Goal: Task Accomplishment & Management: Manage account settings

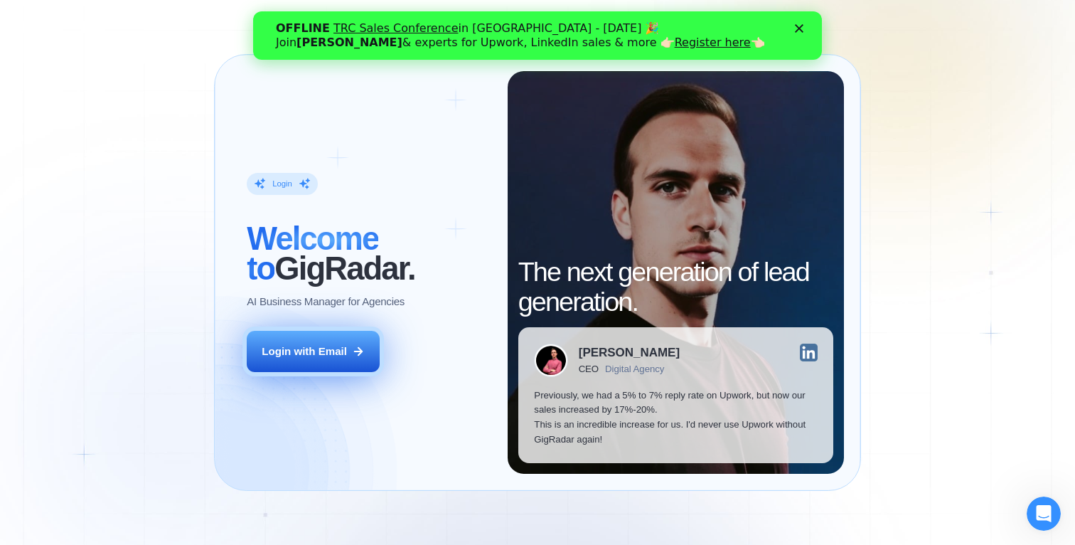
click at [356, 343] on button "Login with Email" at bounding box center [313, 352] width 133 height 42
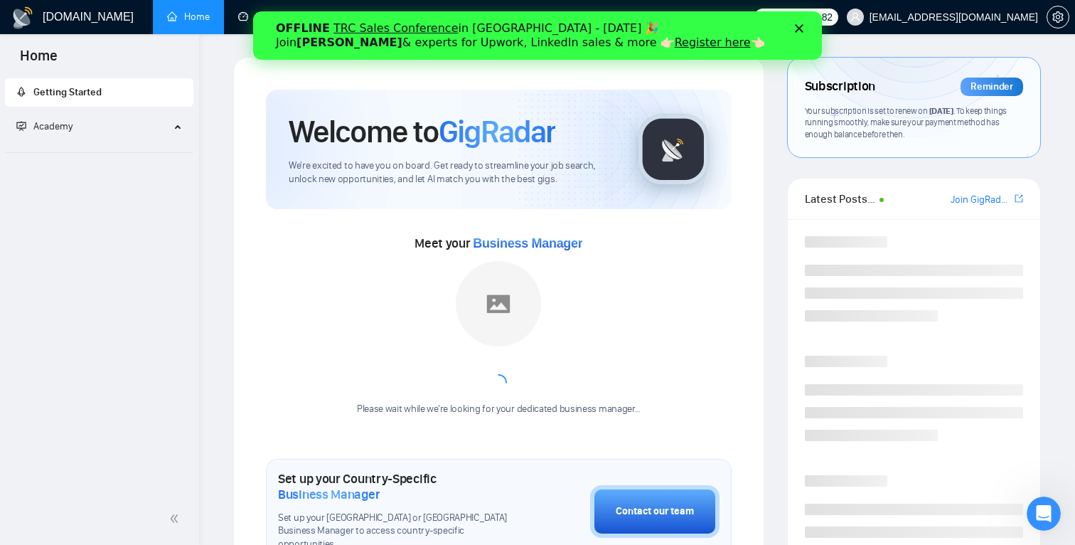
click at [799, 26] on icon "Close" at bounding box center [799, 28] width 9 height 9
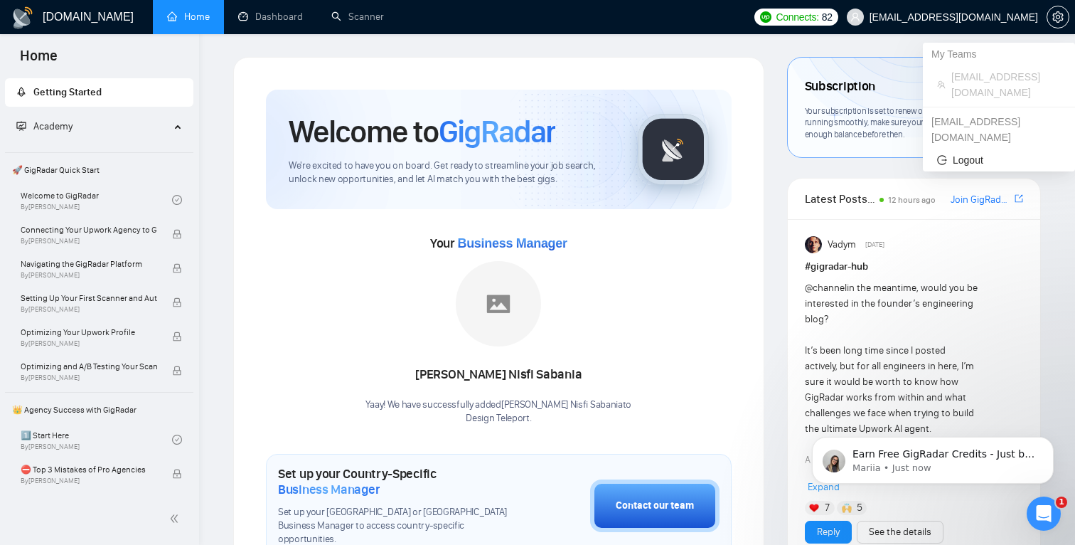
click at [1004, 17] on span "recviy@gmail.com" at bounding box center [954, 17] width 169 height 0
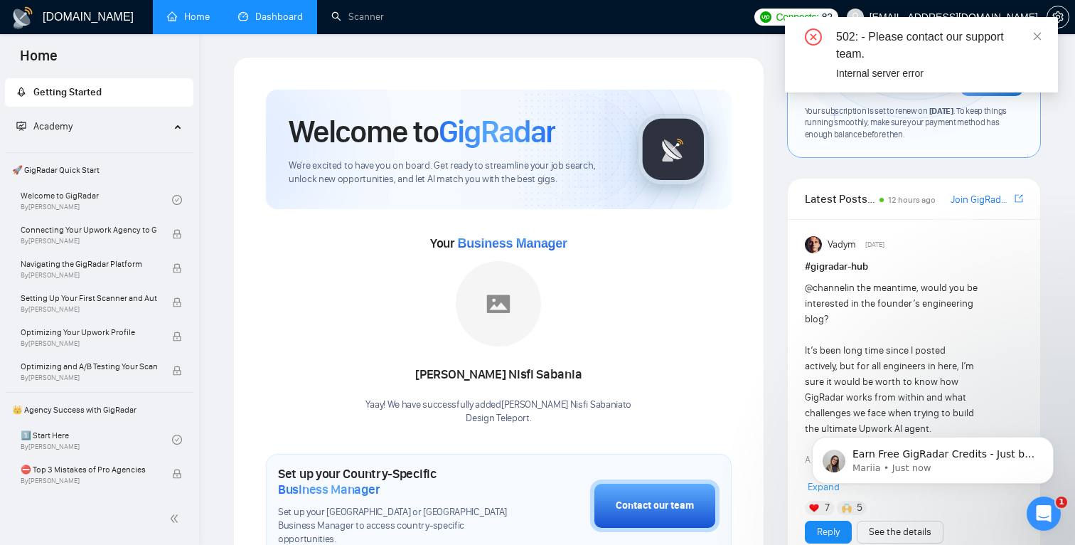
click at [277, 11] on link "Dashboard" at bounding box center [270, 17] width 65 height 12
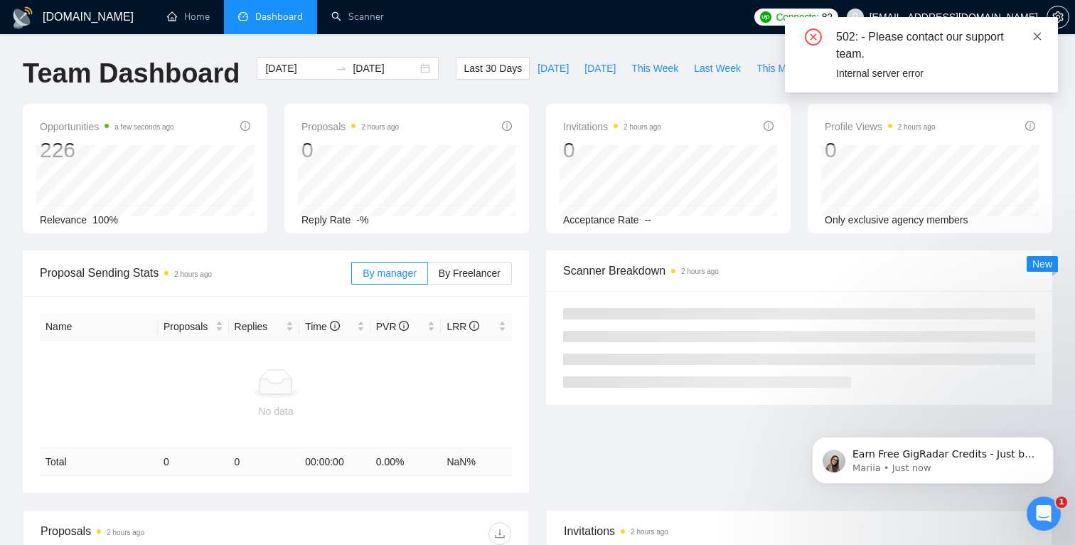
click at [1039, 33] on icon "close" at bounding box center [1038, 36] width 10 height 10
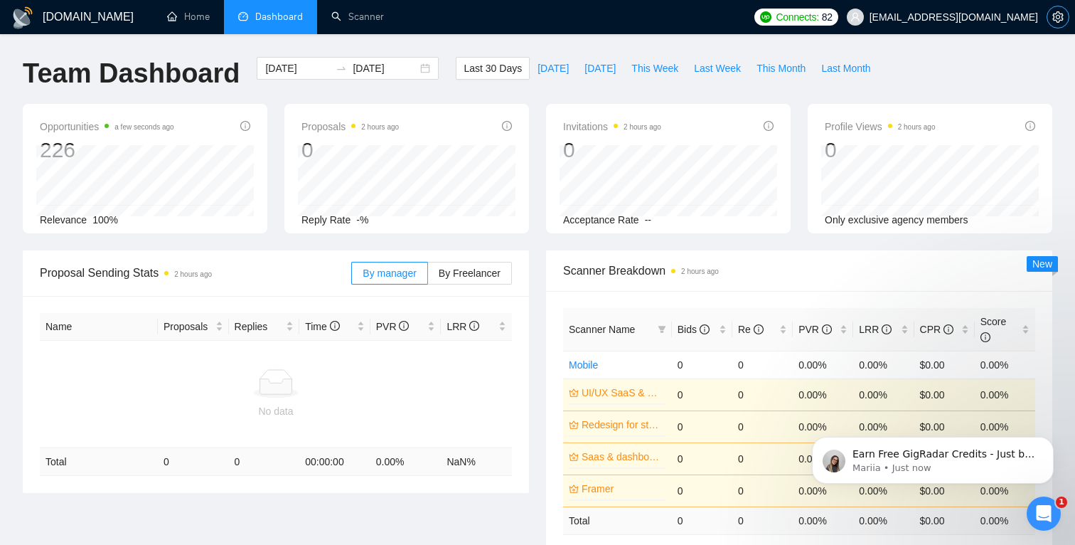
click at [1051, 18] on span "setting" at bounding box center [1057, 16] width 21 height 11
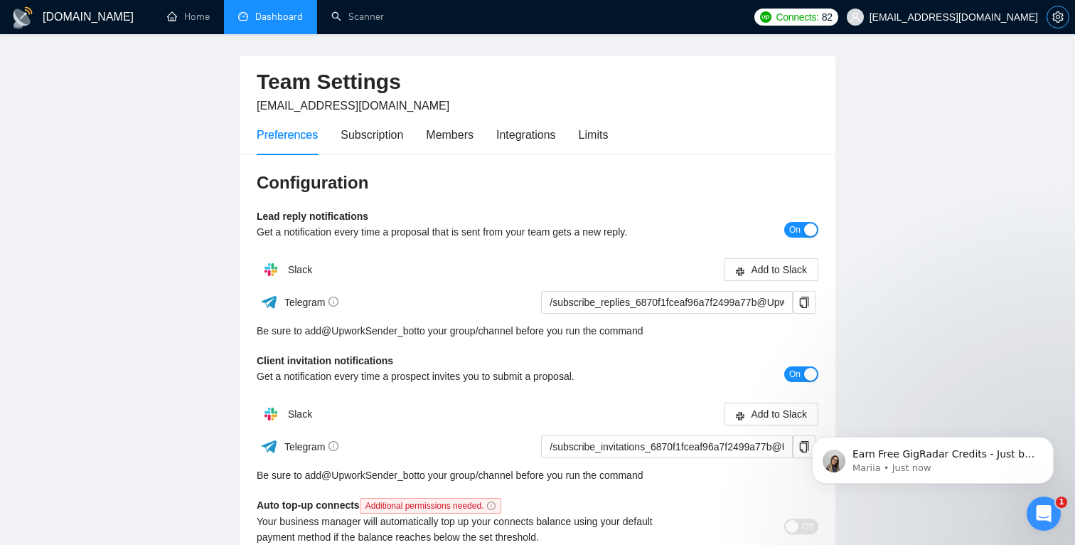
scroll to position [48, 0]
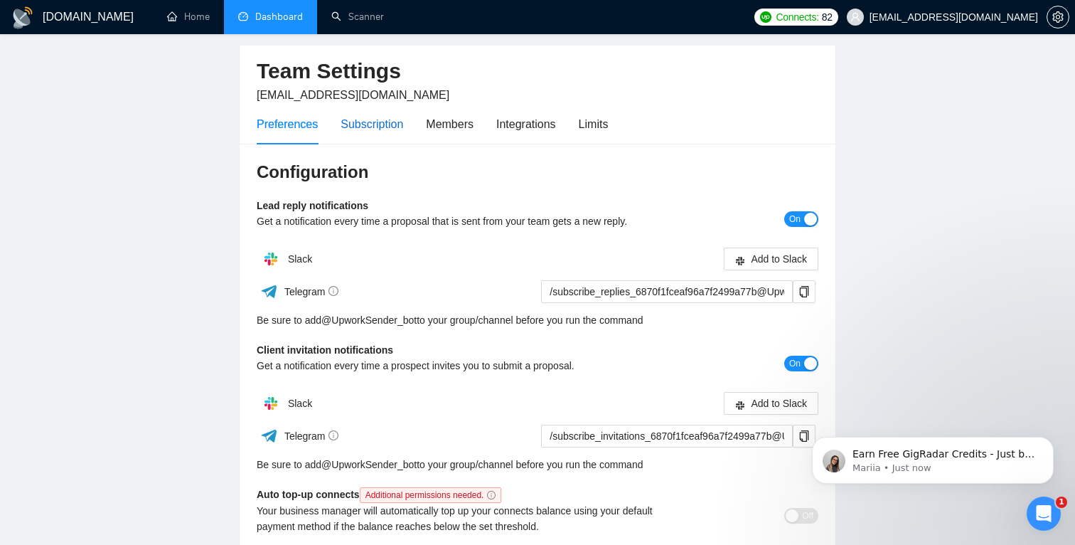
click at [403, 124] on div "Subscription" at bounding box center [372, 124] width 63 height 18
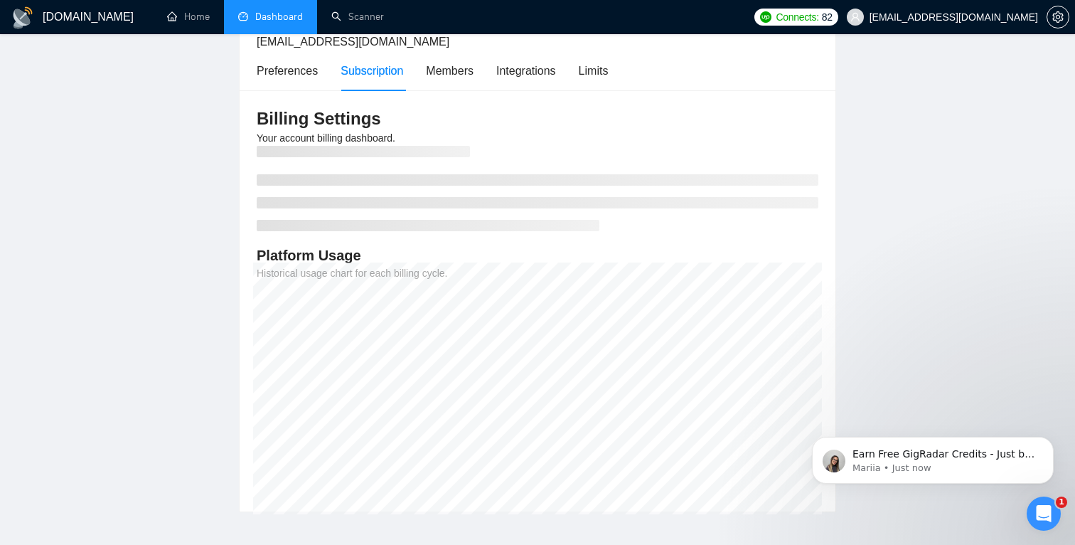
scroll to position [132, 0]
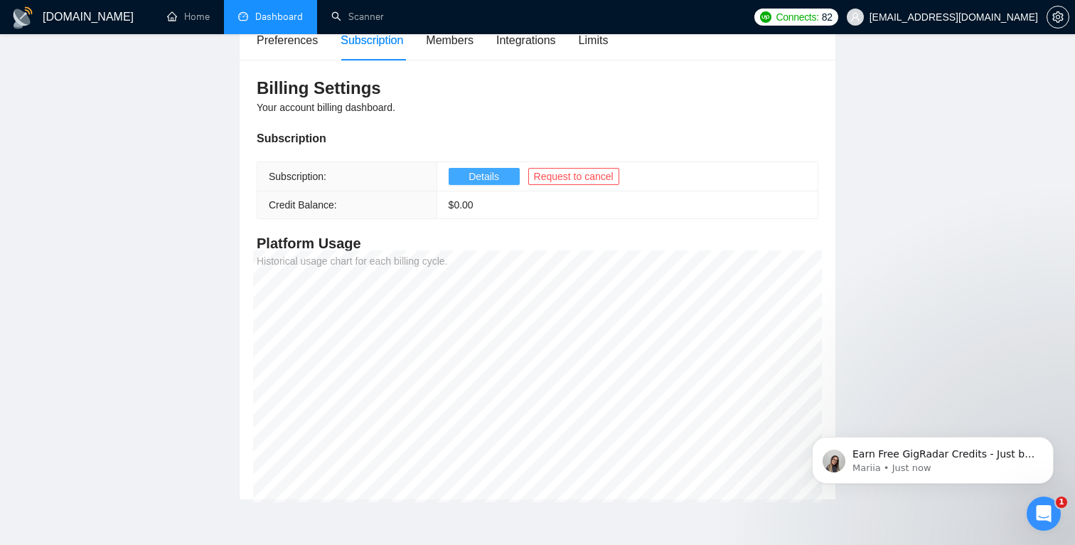
click at [482, 183] on span "Details" at bounding box center [484, 177] width 31 height 16
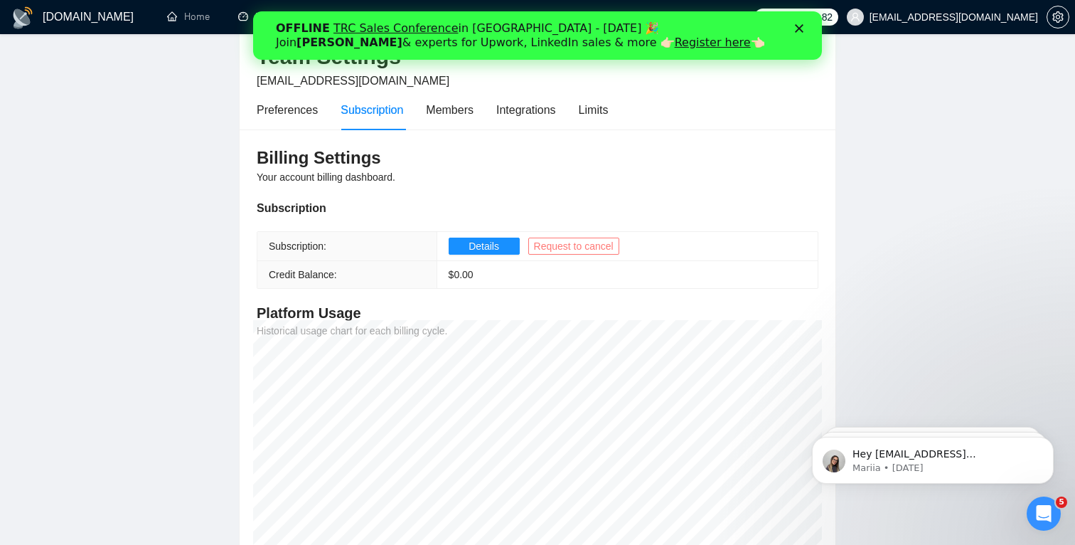
click at [577, 250] on span "Request to cancel" at bounding box center [574, 246] width 80 height 16
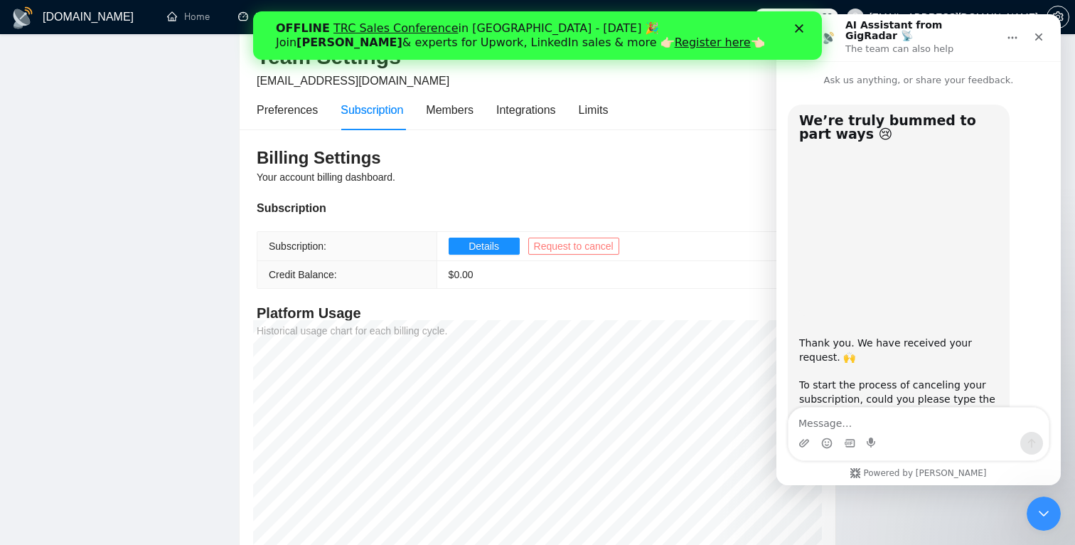
scroll to position [42, 0]
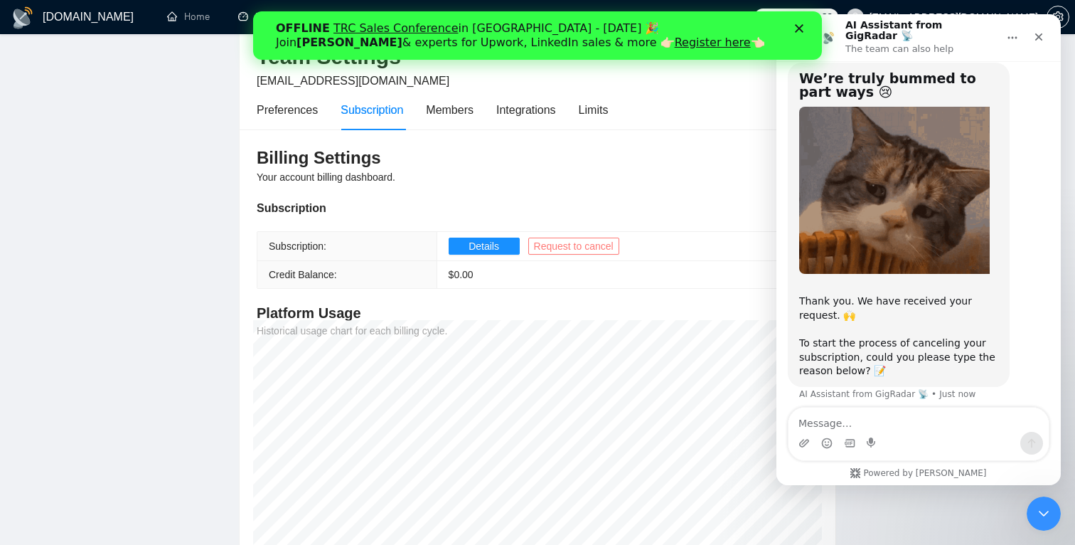
click at [577, 246] on span "Request to cancel" at bounding box center [574, 246] width 80 height 16
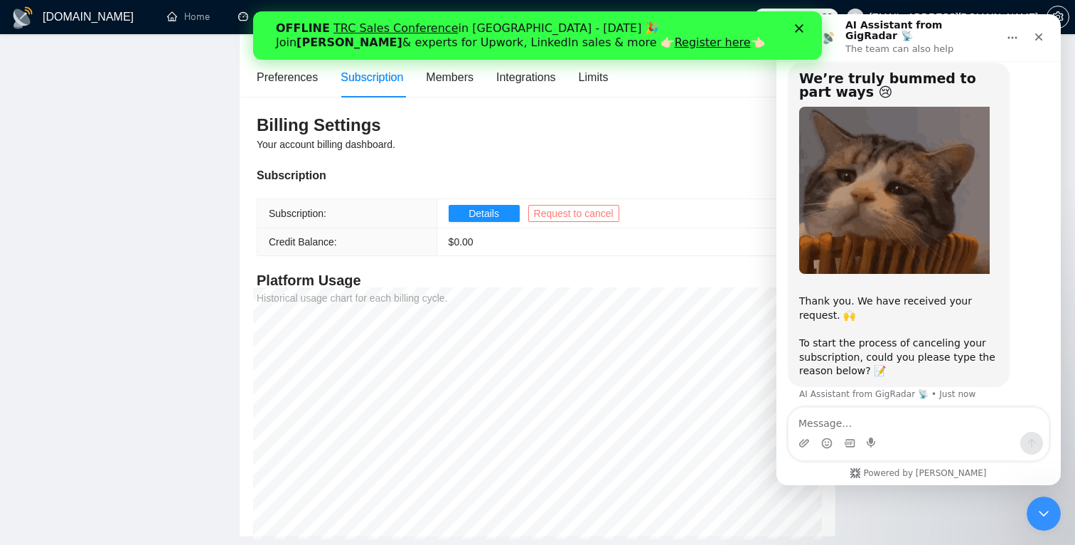
scroll to position [93, 0]
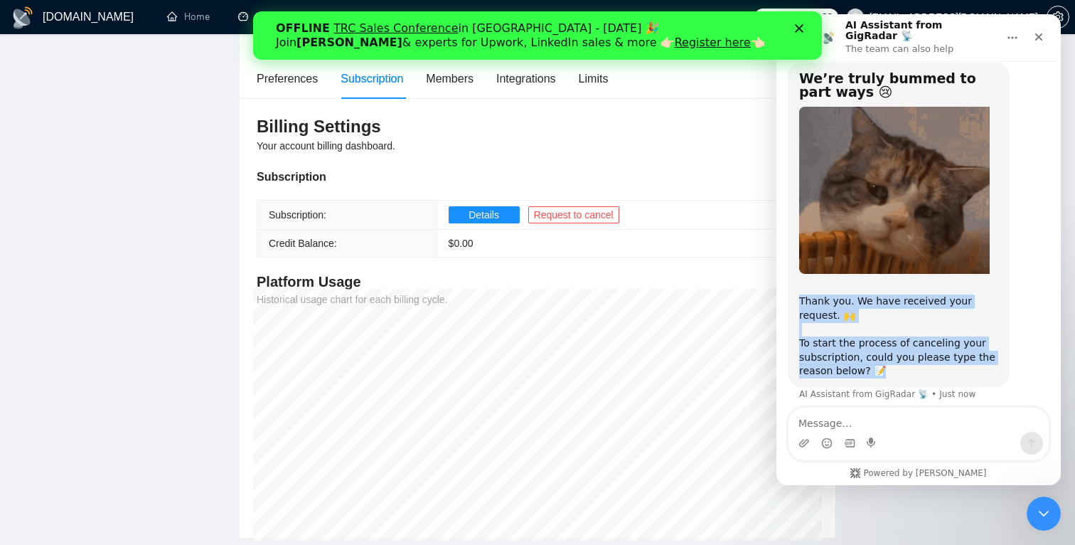
drag, startPoint x: 799, startPoint y: 290, endPoint x: 939, endPoint y: 356, distance: 154.9
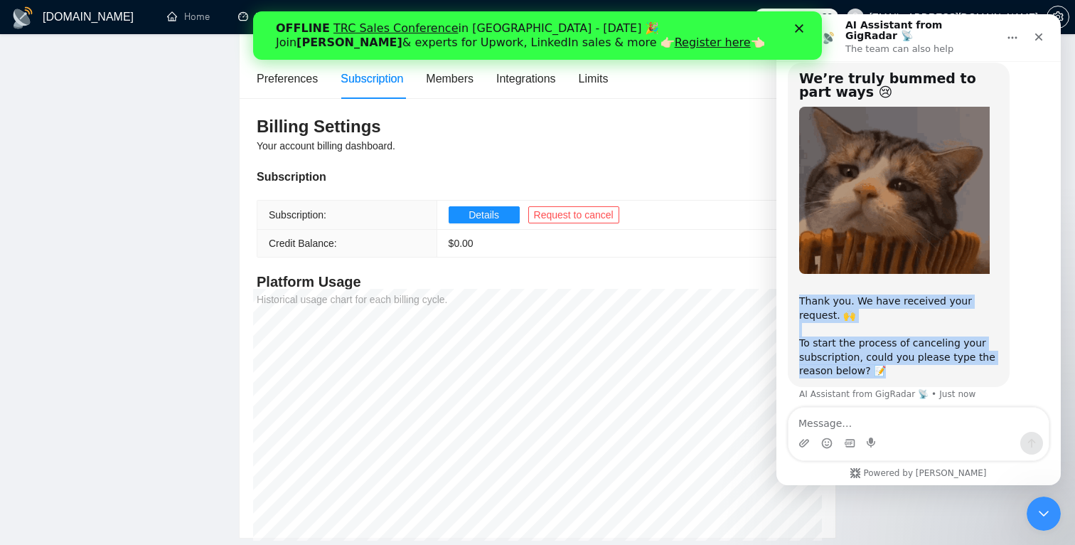
click at [939, 356] on div "Thank you. We have received your request. 🙌 To start the process of canceling y…" at bounding box center [898, 329] width 199 height 97
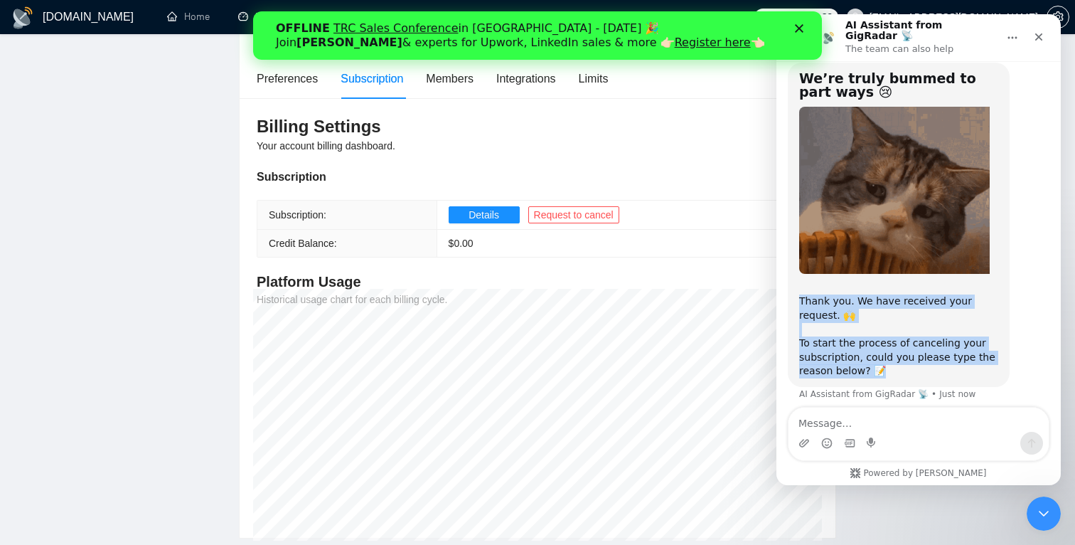
copy div "Thank you. We have received your request. 🙌 To start the process of canceling y…"
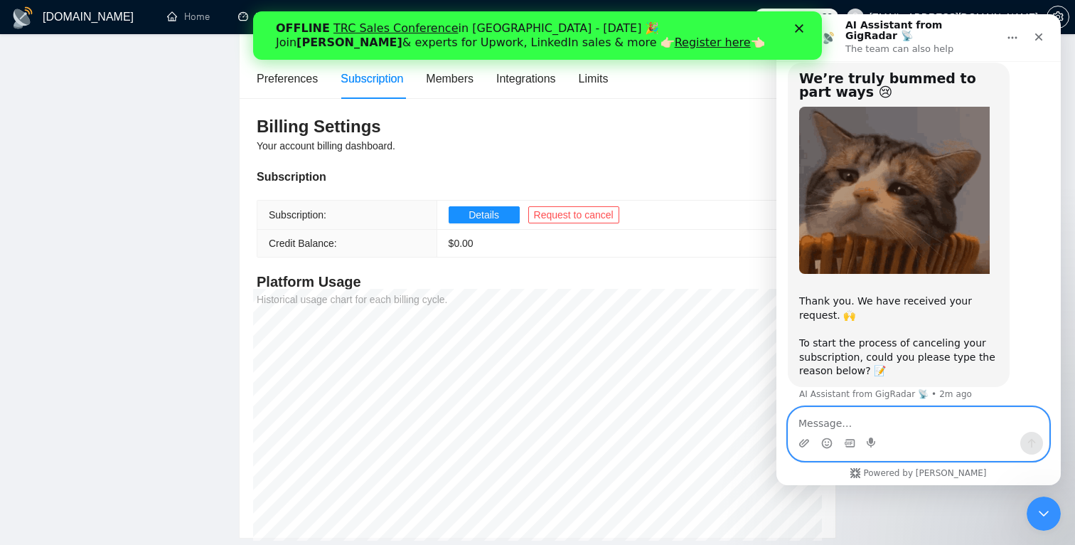
click at [891, 423] on textarea "Message…" at bounding box center [919, 419] width 260 height 24
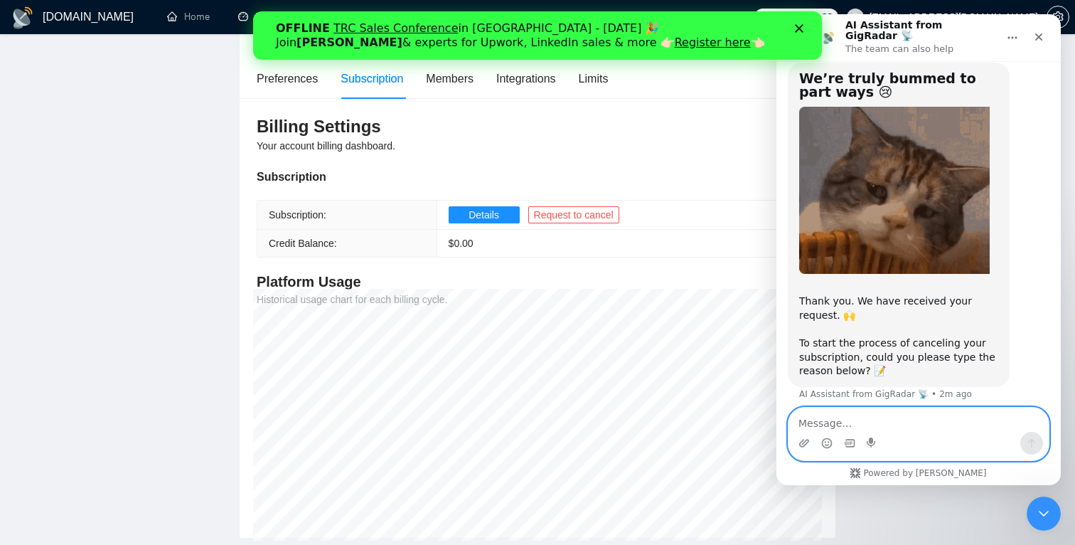
paste textarea "I decided to cancel because I’m not using the subscription as much as I expecte…"
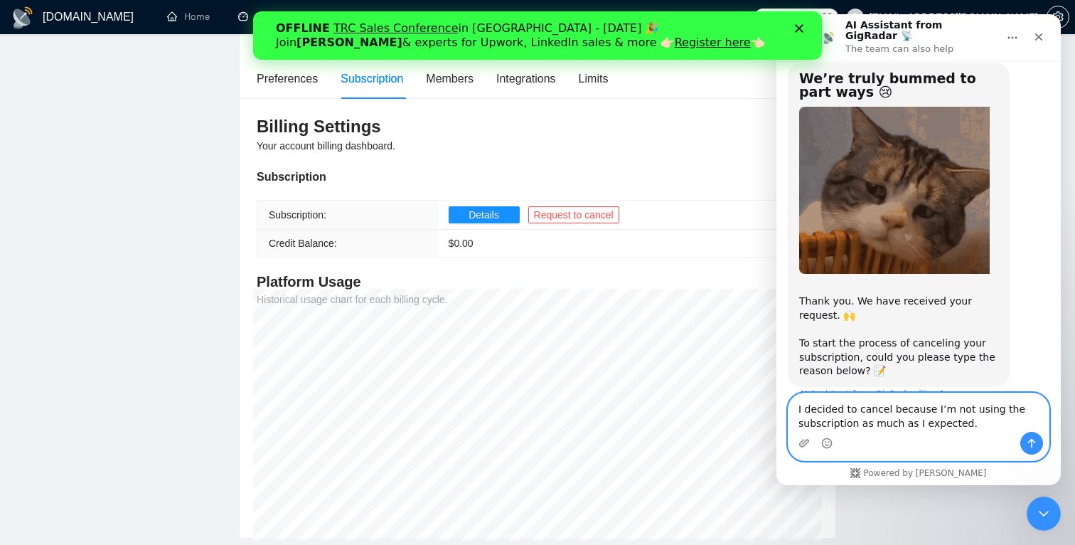
scroll to position [56, 0]
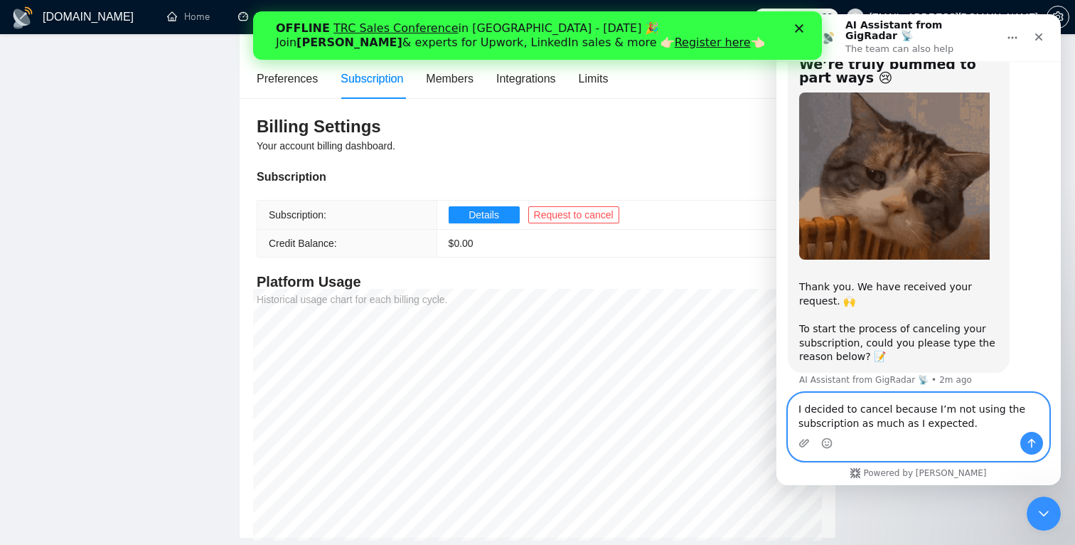
type textarea "I decided to cancel because I’m not using the subscription as much as I expecte…"
click at [1035, 449] on button "Send a message…" at bounding box center [1031, 443] width 23 height 23
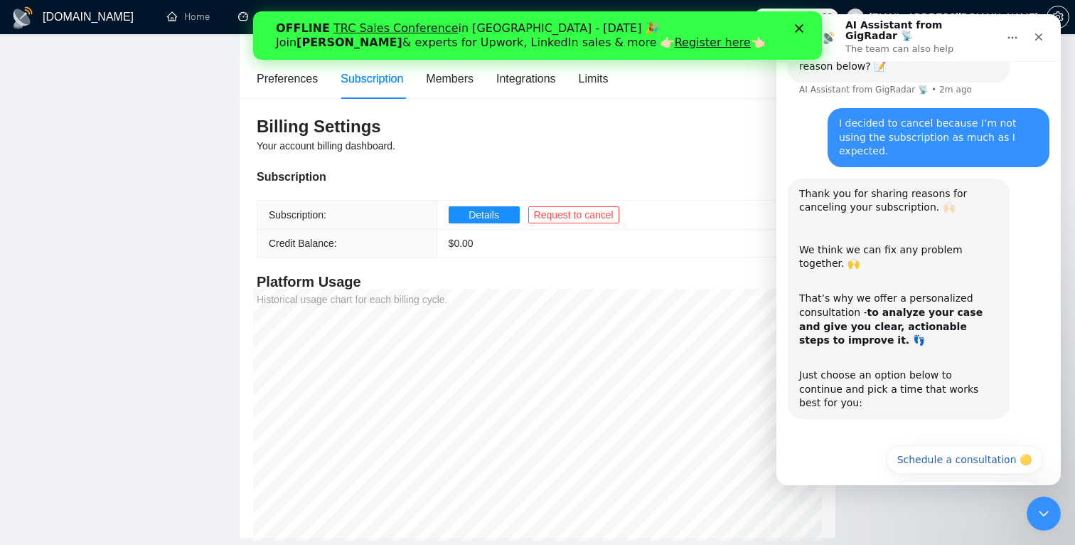
scroll to position [357, 0]
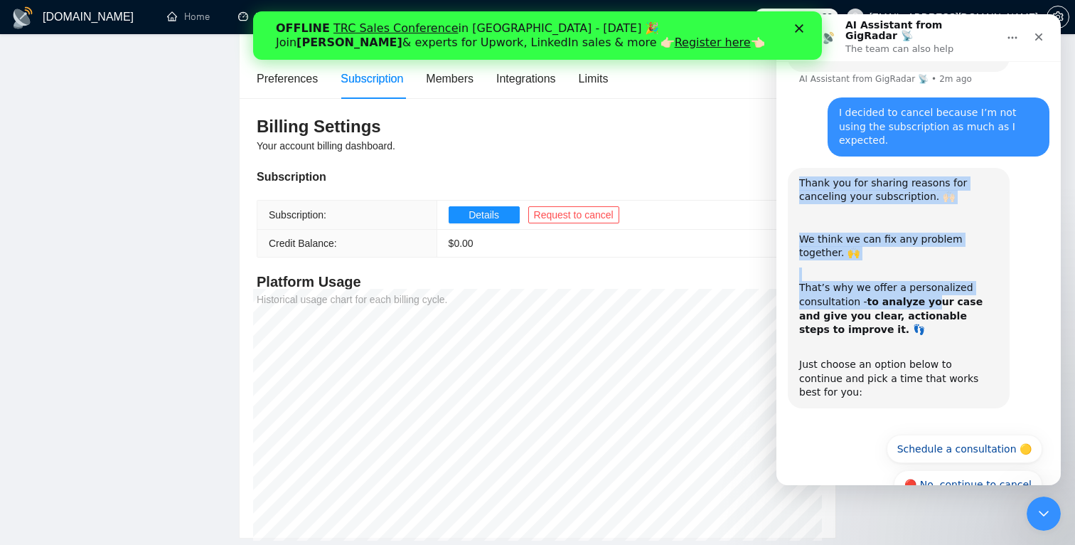
drag, startPoint x: 801, startPoint y: 161, endPoint x: 926, endPoint y: 272, distance: 166.8
click at [926, 272] on div "Thank you for sharing reasons for canceling your subscription. 🙌🏻 ​ We think we…" at bounding box center [898, 287] width 199 height 223
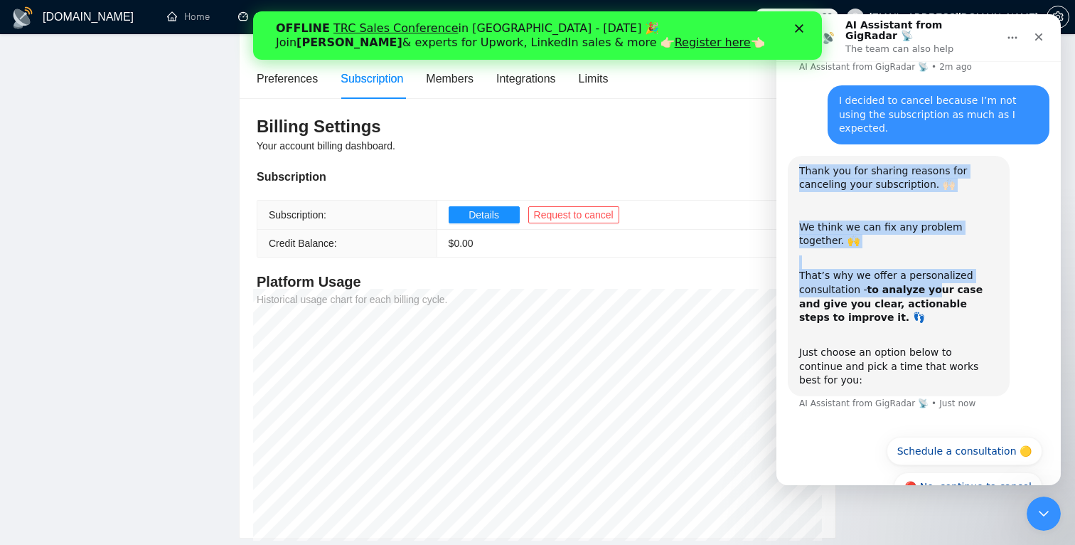
scroll to position [371, 0]
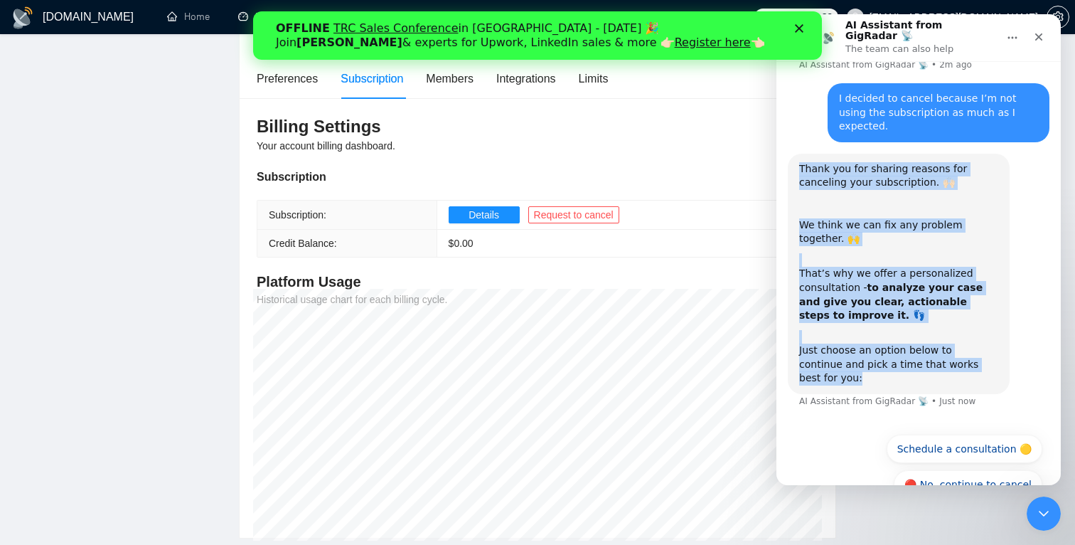
drag, startPoint x: 981, startPoint y: 343, endPoint x: 775, endPoint y: 135, distance: 293.2
click at [777, 135] on html "AI Assistant from GigRadar 📡 The team can also help Ask us anything, or share y…" at bounding box center [919, 249] width 284 height 471
copy div "Thank you for sharing reasons for canceling your subscription. 🙌🏻 ​ We think we…"
click at [984, 470] on button "🔴 No, continue to cancel" at bounding box center [968, 484] width 149 height 28
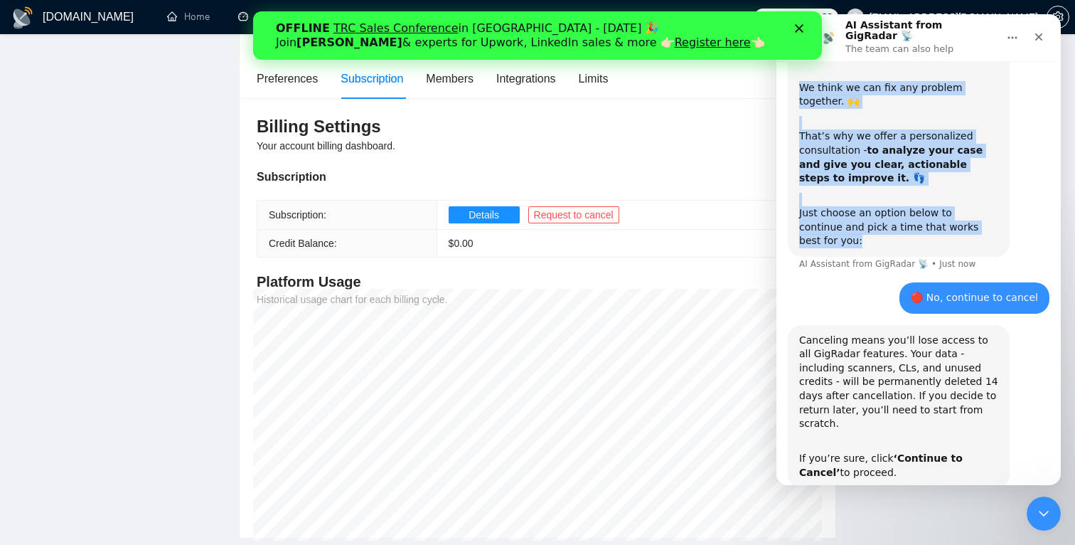
scroll to position [540, 0]
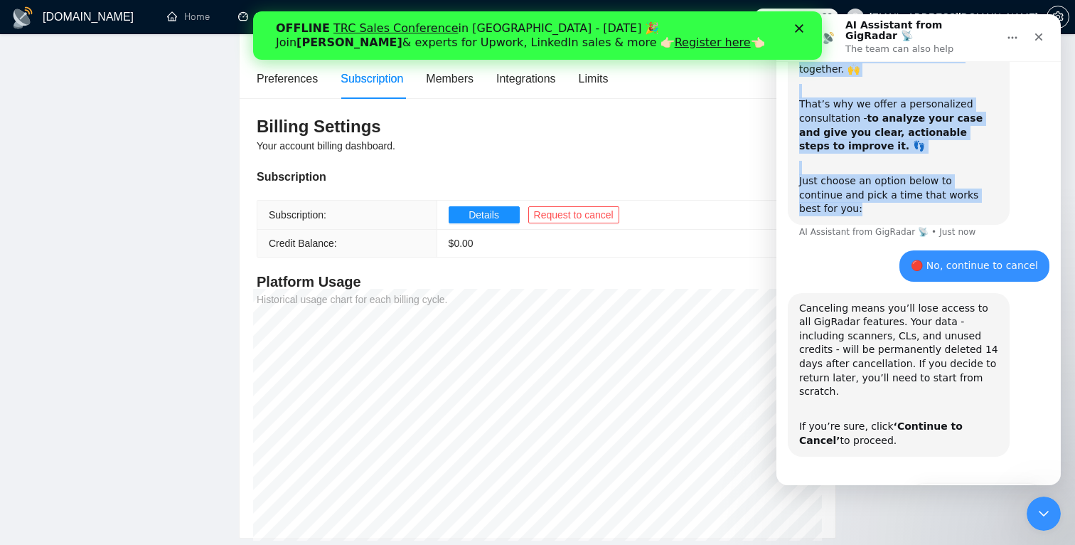
drag, startPoint x: 796, startPoint y: 271, endPoint x: 857, endPoint y: 390, distance: 133.3
click at [857, 390] on div "Canceling means you’ll lose access to all GigRadar features. Your data - includ…" at bounding box center [899, 375] width 222 height 164
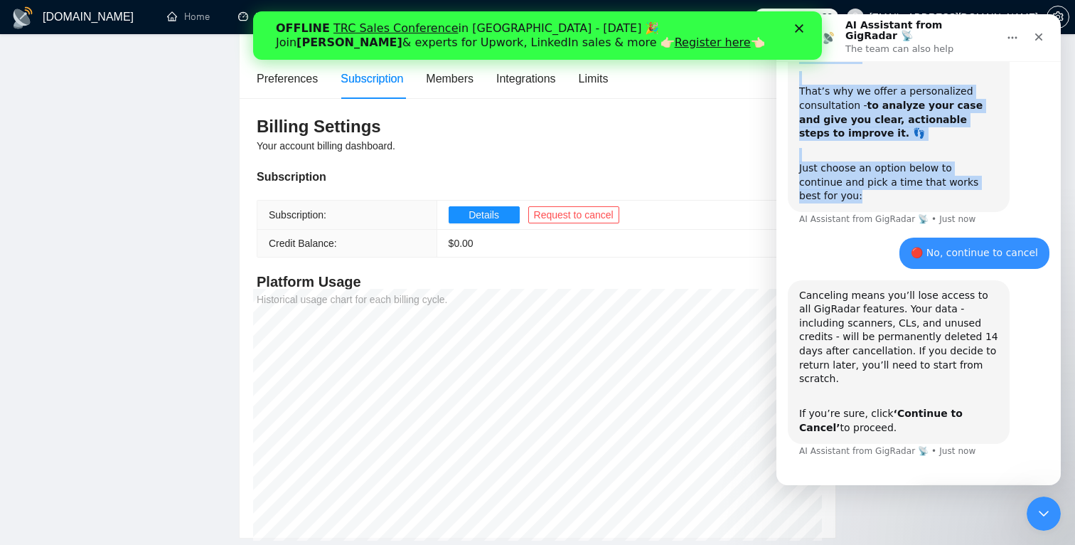
copy div "Canceling means you’ll lose access to all GigRadar features. Your data - includ…"
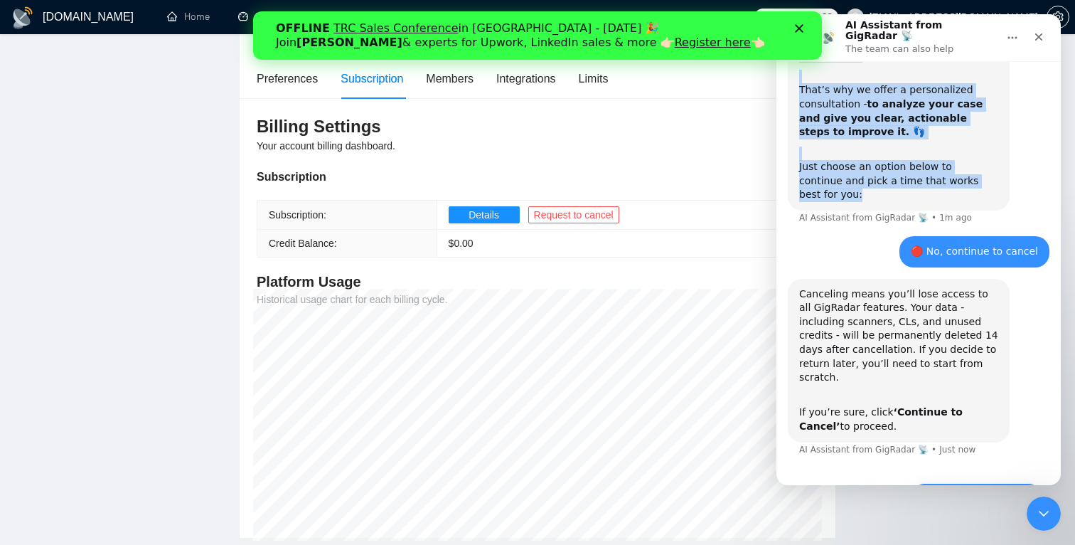
click at [981, 483] on button "🔴 Continue to Cancel" at bounding box center [977, 497] width 132 height 28
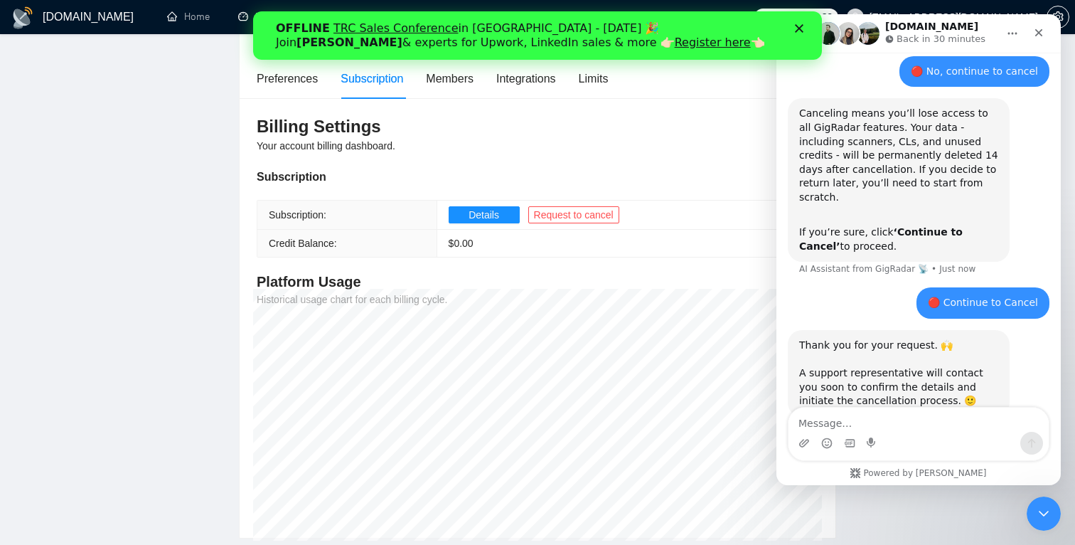
scroll to position [763, 0]
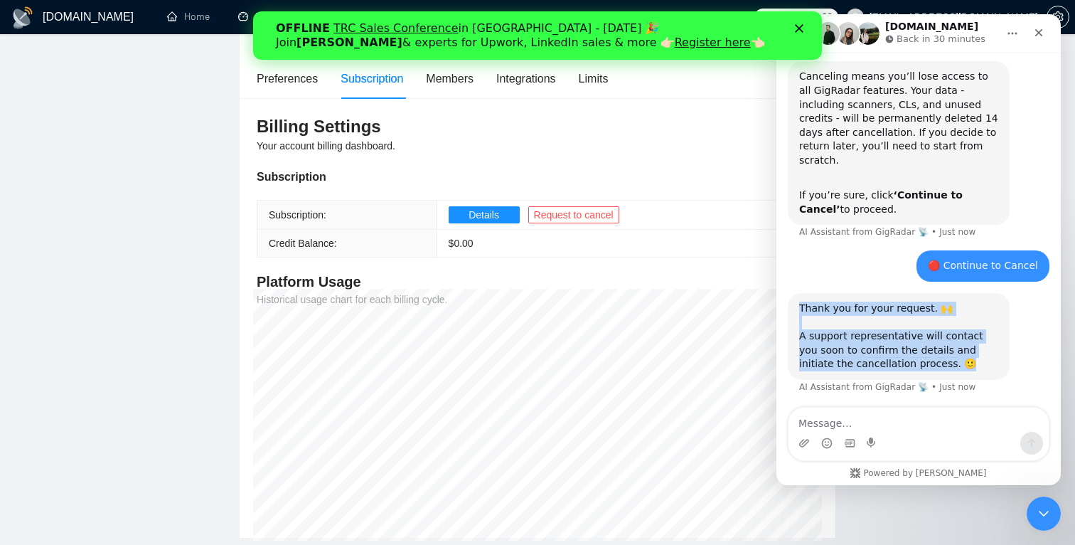
drag, startPoint x: 922, startPoint y: 320, endPoint x: 789, endPoint y: 264, distance: 143.7
click at [789, 293] on div "Thank you for your request. 🙌 ​ A support representative will contact you soon …" at bounding box center [899, 336] width 222 height 87
copy div "Thank you for your request. 🙌 ​ A support representative will contact you soon …"
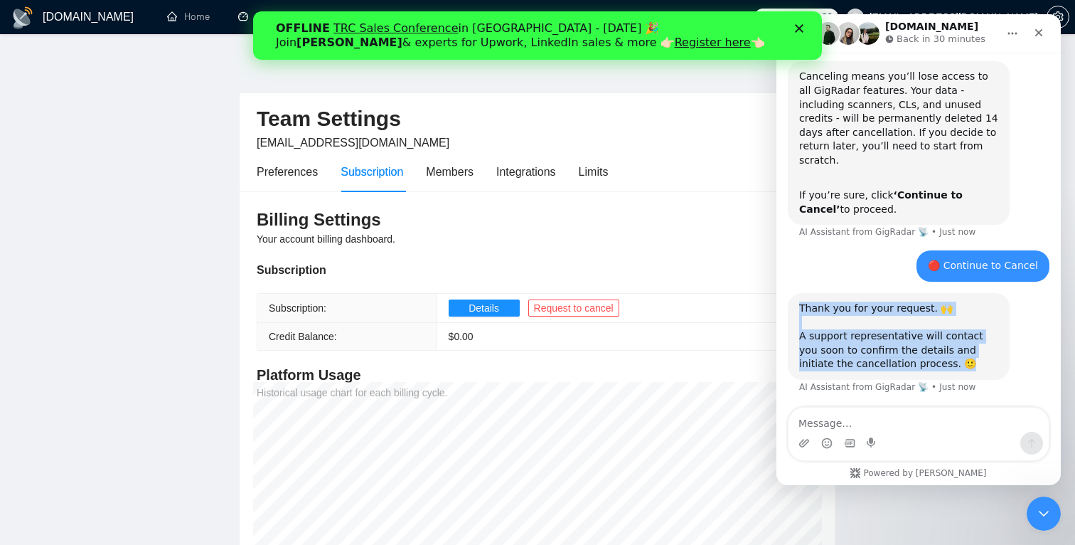
scroll to position [196, 0]
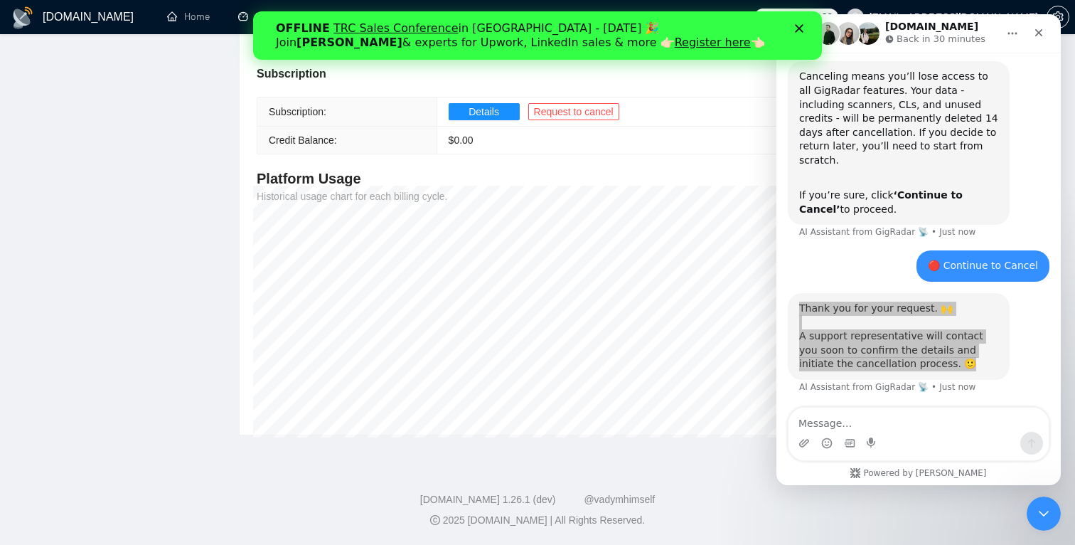
click at [804, 22] on div "OFFLINE TRC Sales Conference in Kyiv - October 18 🎉 Join Tamara Levit & experts…" at bounding box center [537, 35] width 569 height 37
click at [799, 26] on icon "Close" at bounding box center [799, 28] width 9 height 9
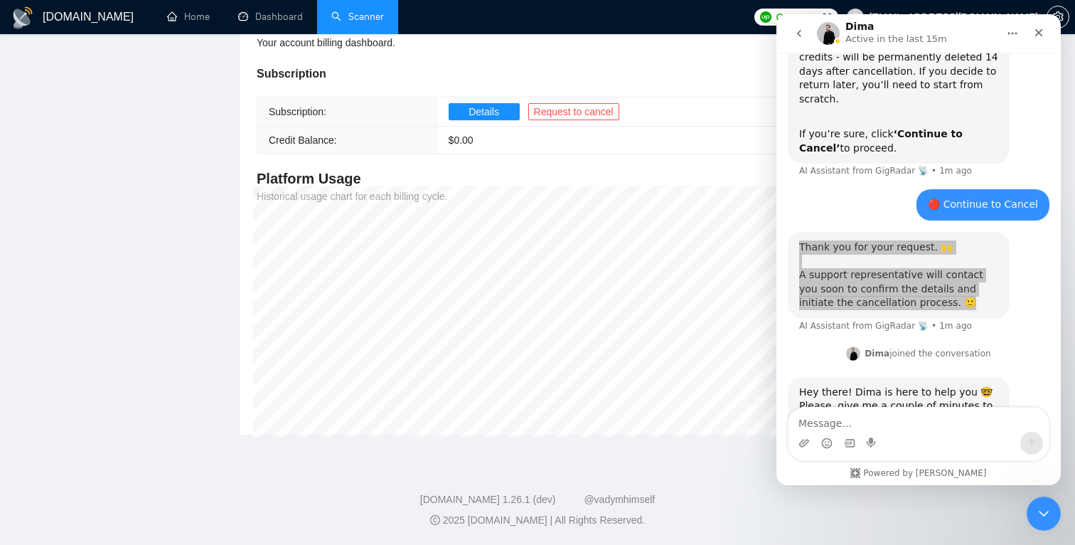
scroll to position [841, 0]
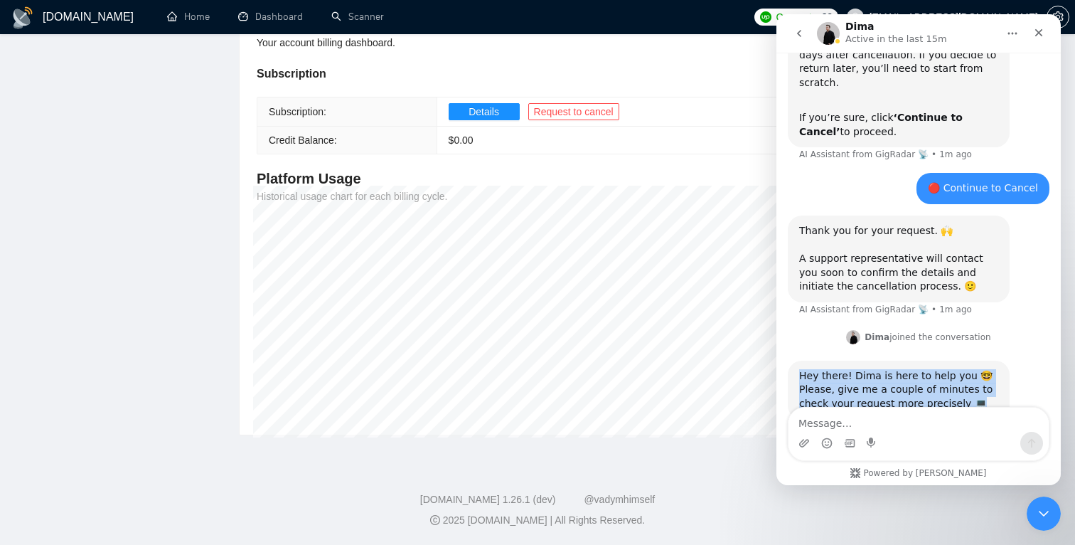
drag, startPoint x: 974, startPoint y: 361, endPoint x: 794, endPoint y: 337, distance: 180.7
click at [794, 361] on div "Hey there! Dima is here to help you 🤓 Please, give me a couple of minutes to ch…" at bounding box center [899, 390] width 222 height 59
copy div "Hey there! Dima is here to help you 🤓 Please, give me a couple of minutes to ch…"
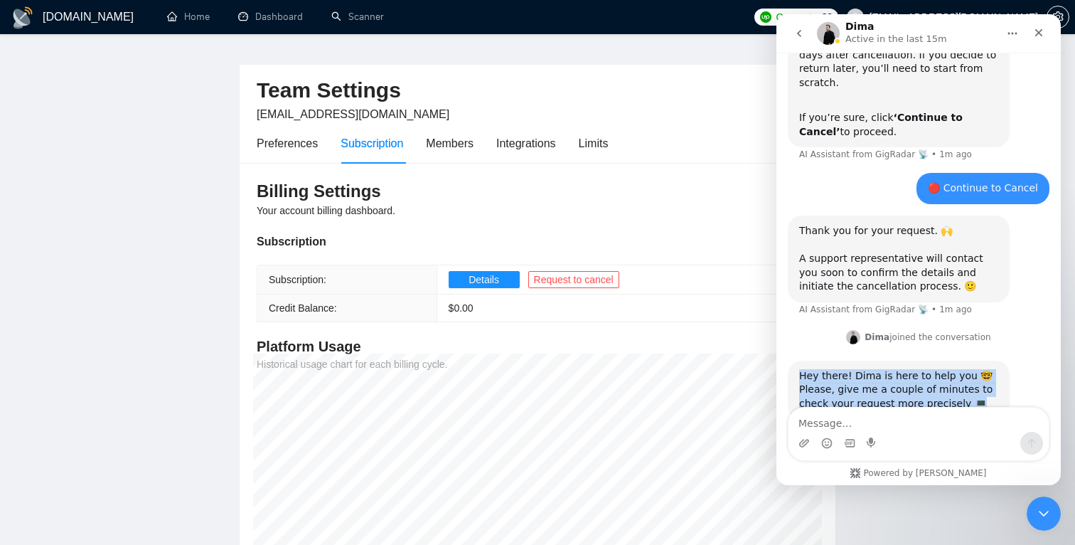
scroll to position [25, 0]
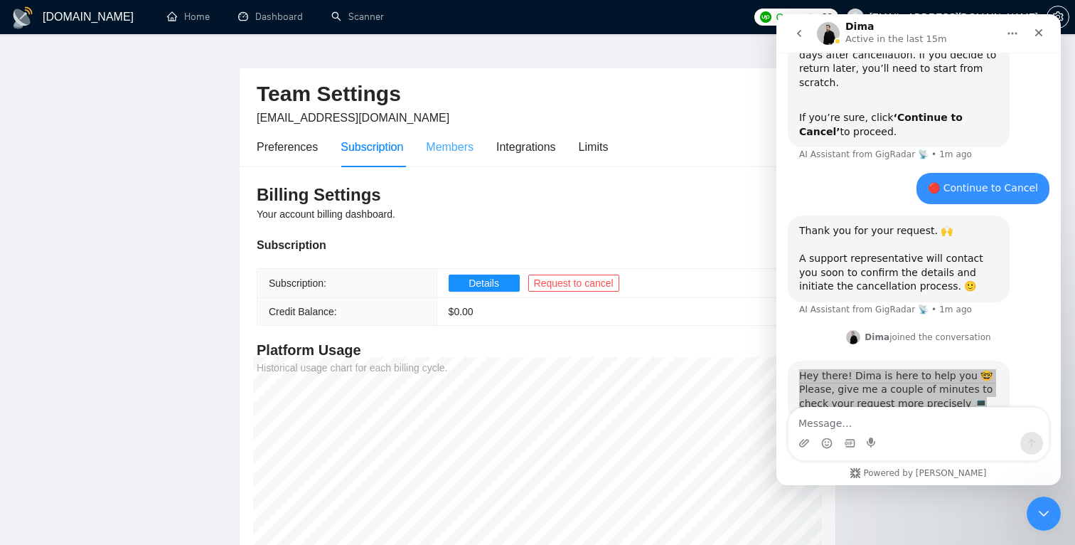
click at [458, 151] on div "Members" at bounding box center [450, 147] width 48 height 18
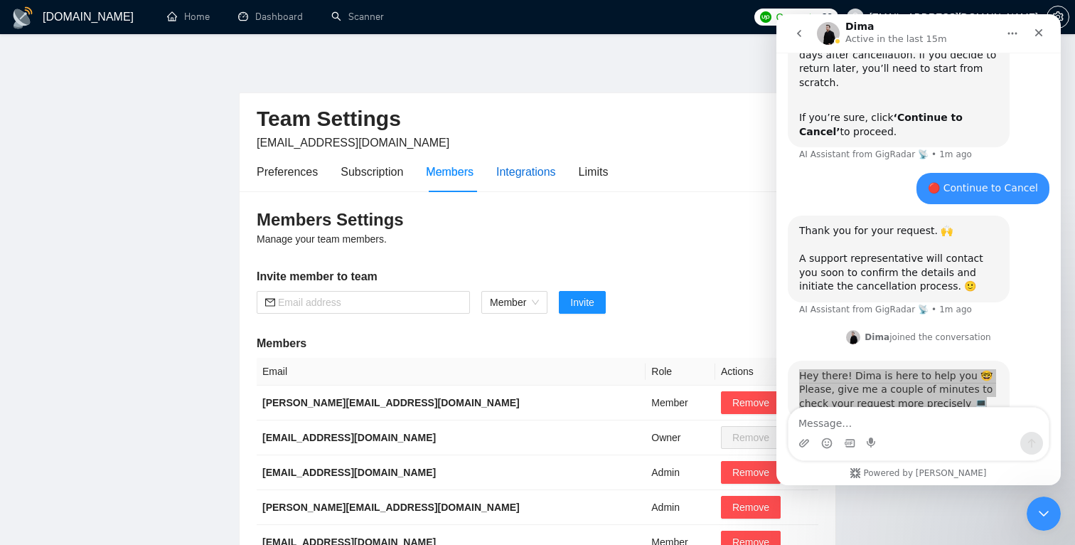
click at [520, 177] on div "Integrations" at bounding box center [526, 172] width 60 height 18
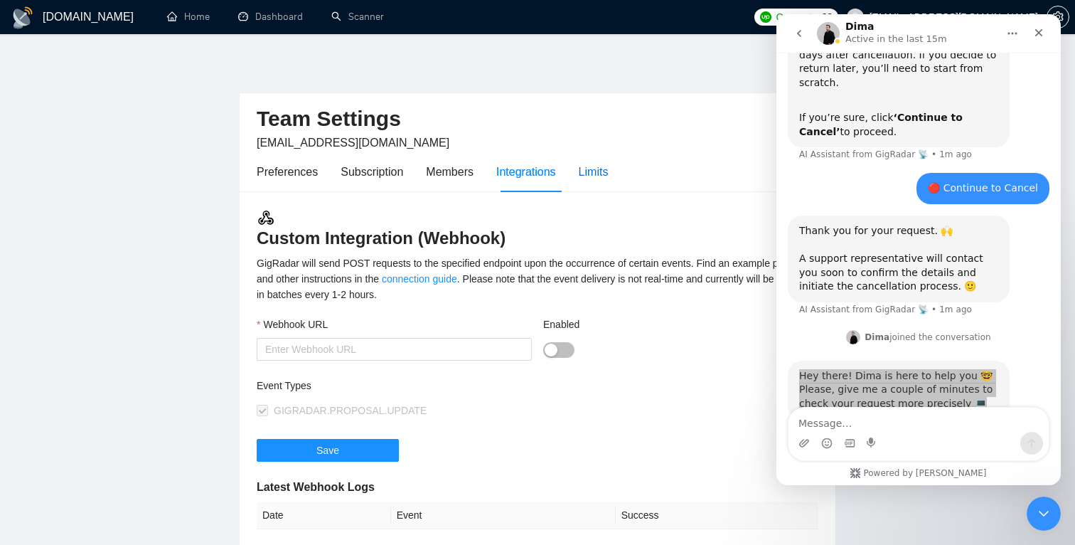
click at [602, 174] on div "Limits" at bounding box center [594, 172] width 30 height 18
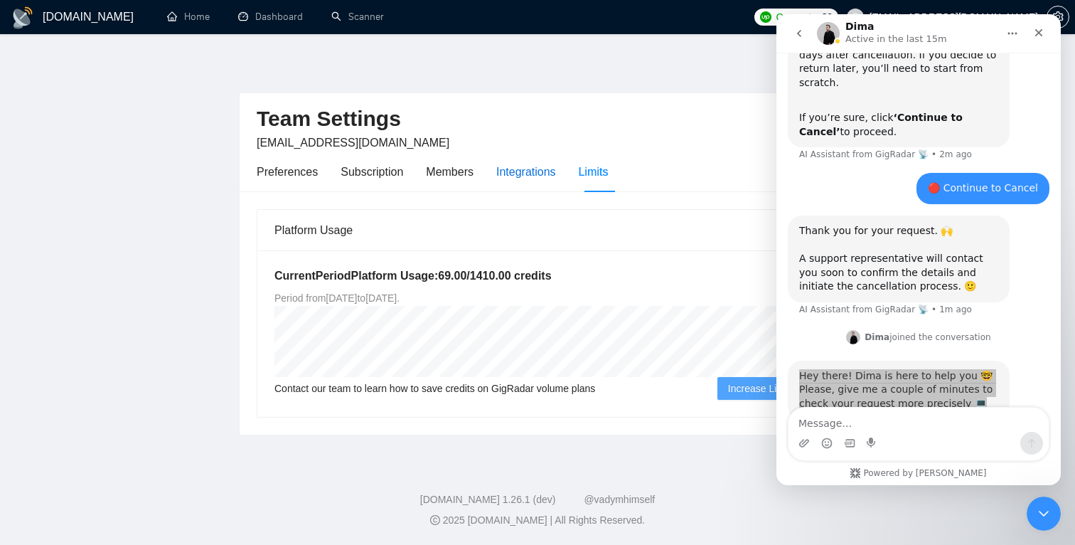
click at [508, 172] on div "Integrations" at bounding box center [526, 172] width 60 height 18
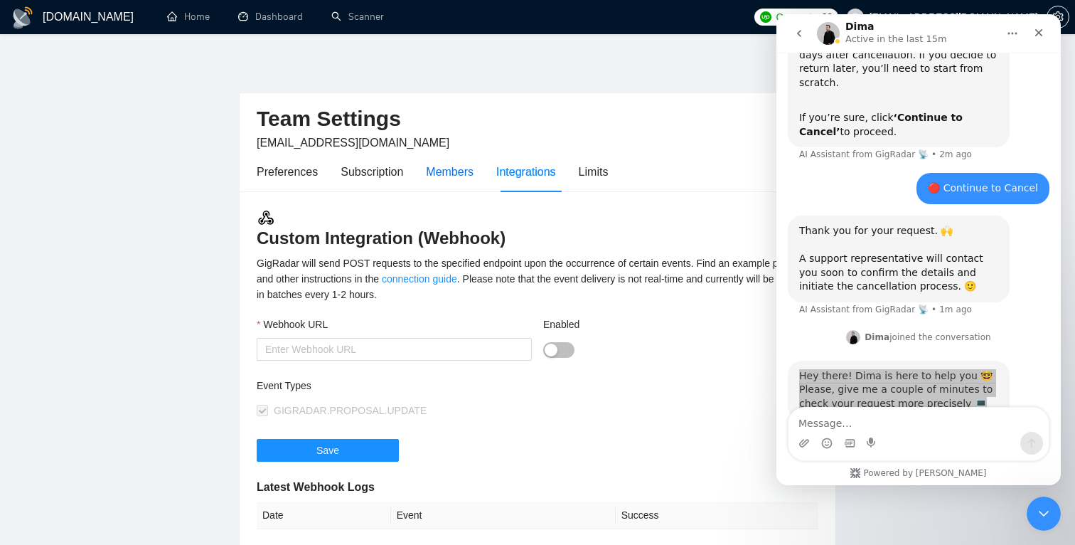
click at [450, 170] on div "Members" at bounding box center [450, 172] width 48 height 18
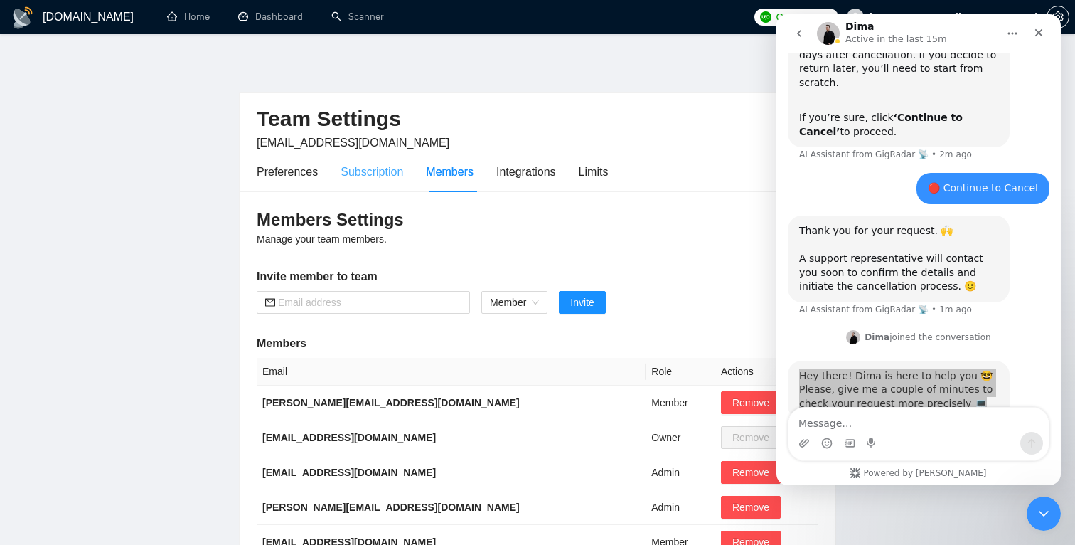
click at [383, 161] on div "Subscription" at bounding box center [372, 171] width 63 height 41
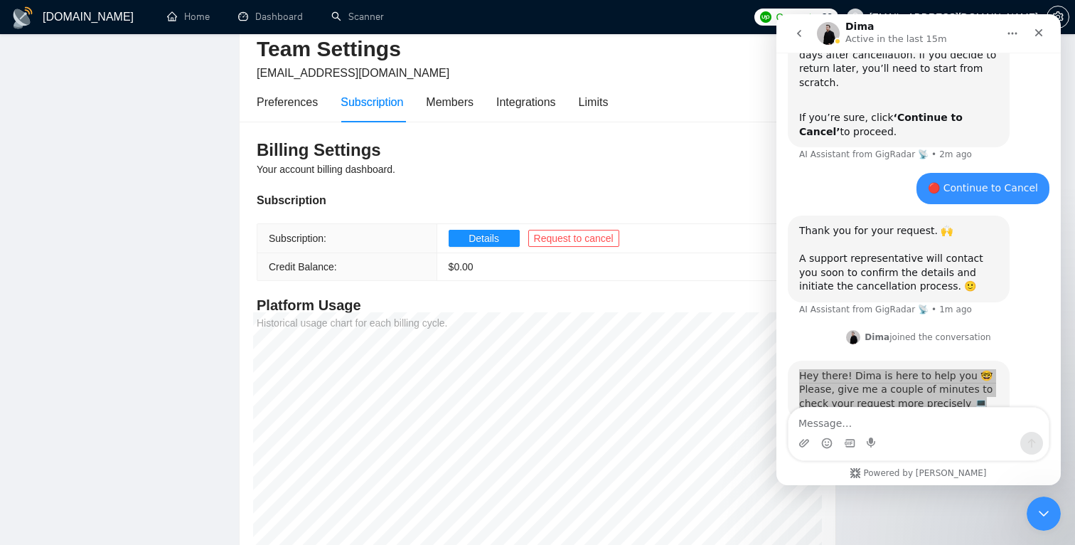
scroll to position [72, 0]
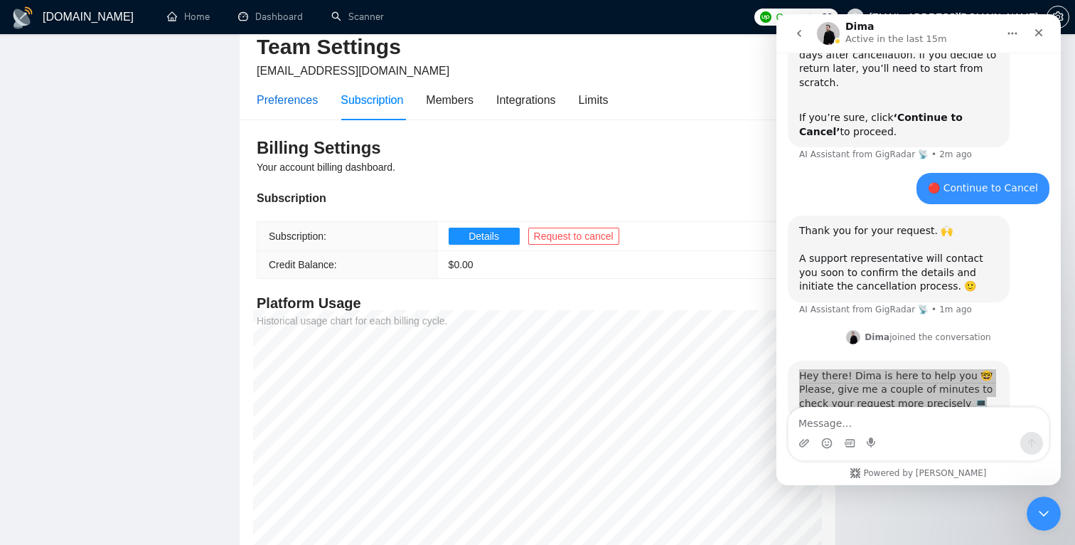
click at [307, 105] on div "Preferences" at bounding box center [287, 100] width 61 height 18
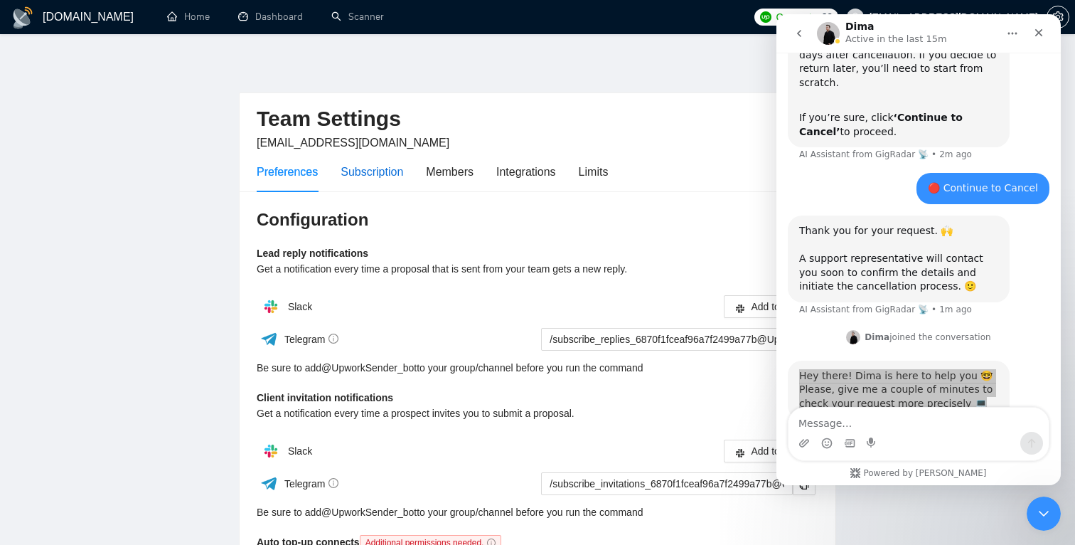
click at [381, 169] on div "Subscription" at bounding box center [372, 172] width 63 height 18
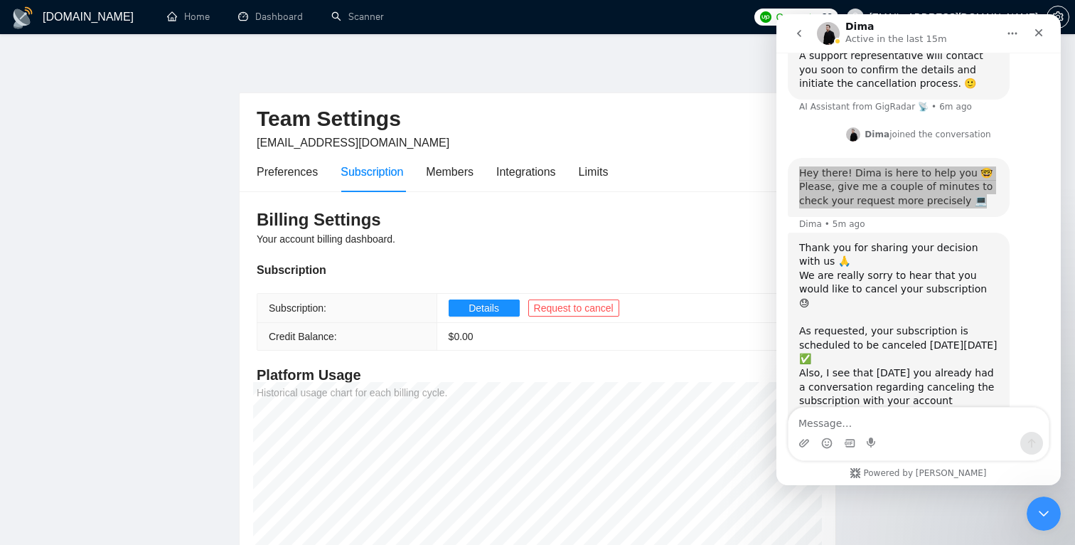
scroll to position [1110, 0]
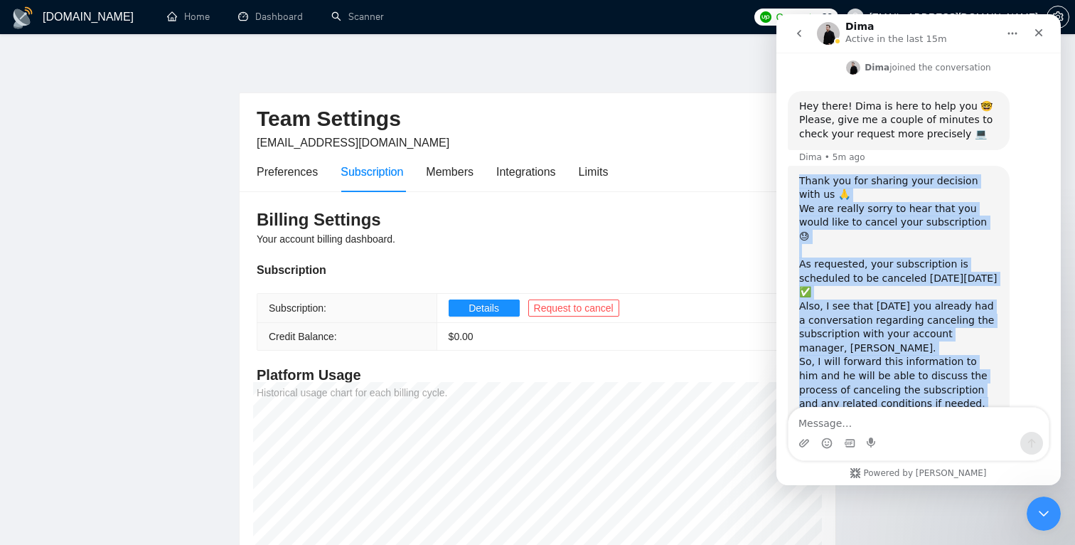
drag, startPoint x: 866, startPoint y: 39, endPoint x: 816, endPoint y: 131, distance: 104.4
click at [816, 166] on div "Thank you for sharing your decision with us 🙏 We are really sorry to hear that …" at bounding box center [899, 307] width 222 height 282
copy div "Thank you for sharing your decision with us 🙏 We are really sorry to hear that …"
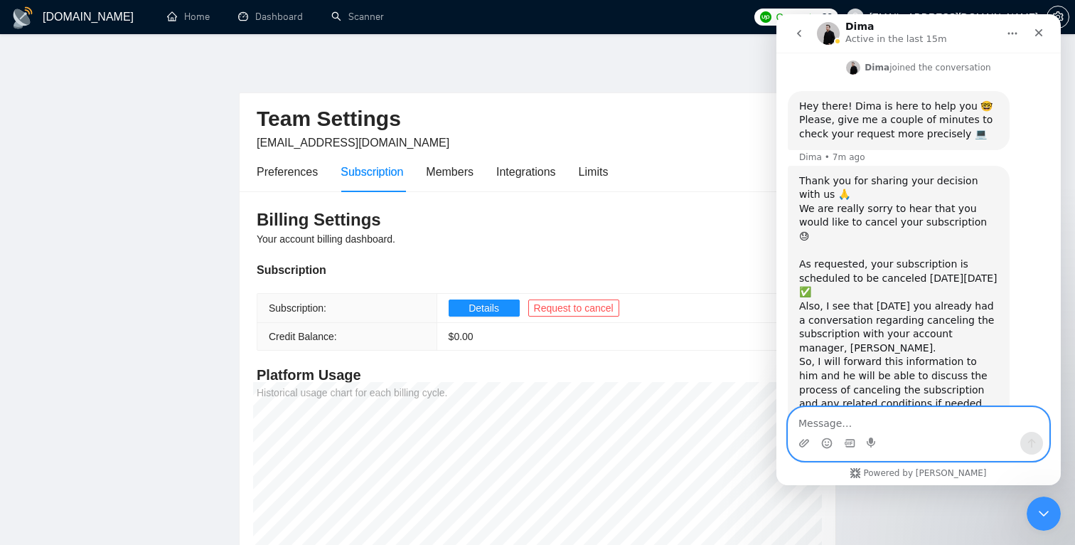
click at [883, 425] on textarea "Message…" at bounding box center [919, 419] width 260 height 24
paste textarea "Thank you, Dima 🙏 I appreciate your help and confirmation. I’ll wait for Oleksa…"
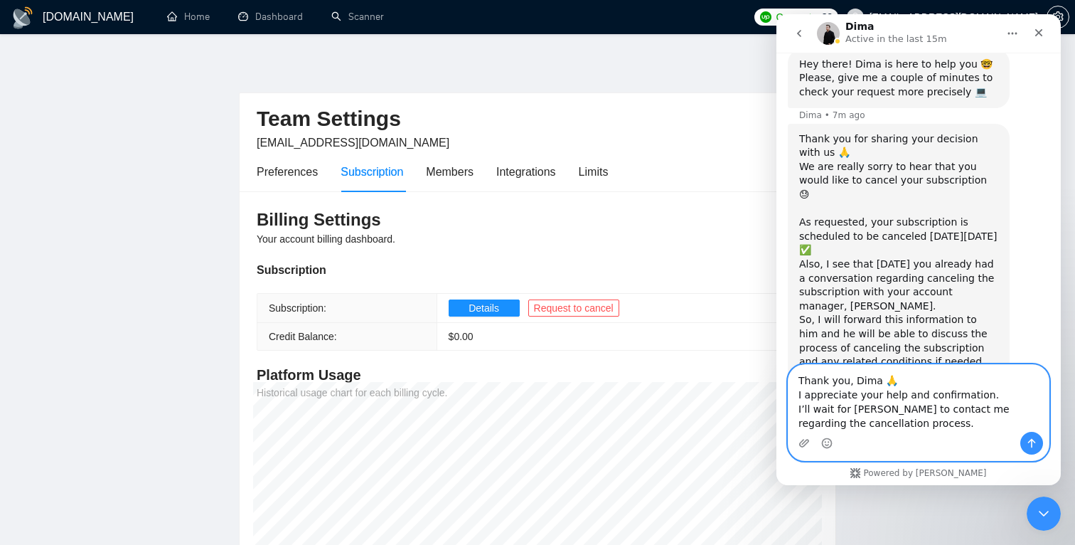
scroll to position [1153, 0]
type textarea "Thank you, Dima 🙏 I appreciate your help and confirmation. I’ll wait for Oleksa…"
click at [1030, 444] on icon "Send a message…" at bounding box center [1031, 442] width 11 height 11
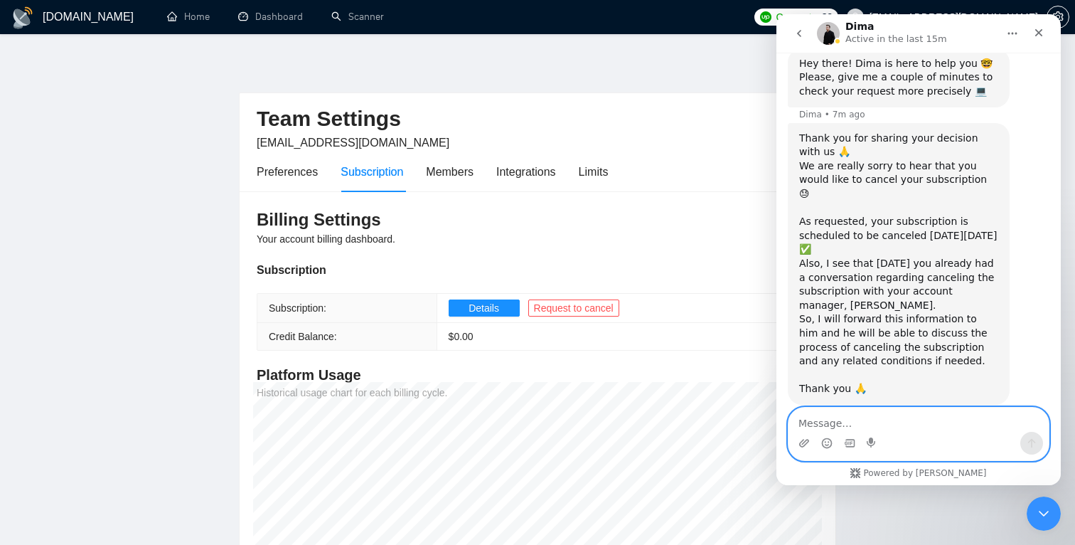
scroll to position [1194, 0]
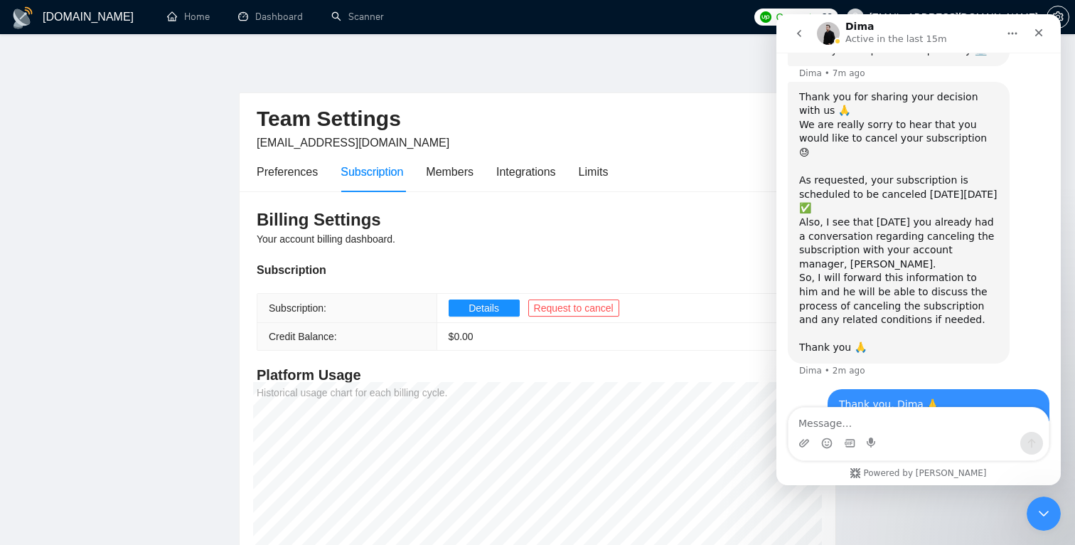
click at [670, 271] on div "Subscription" at bounding box center [538, 270] width 562 height 18
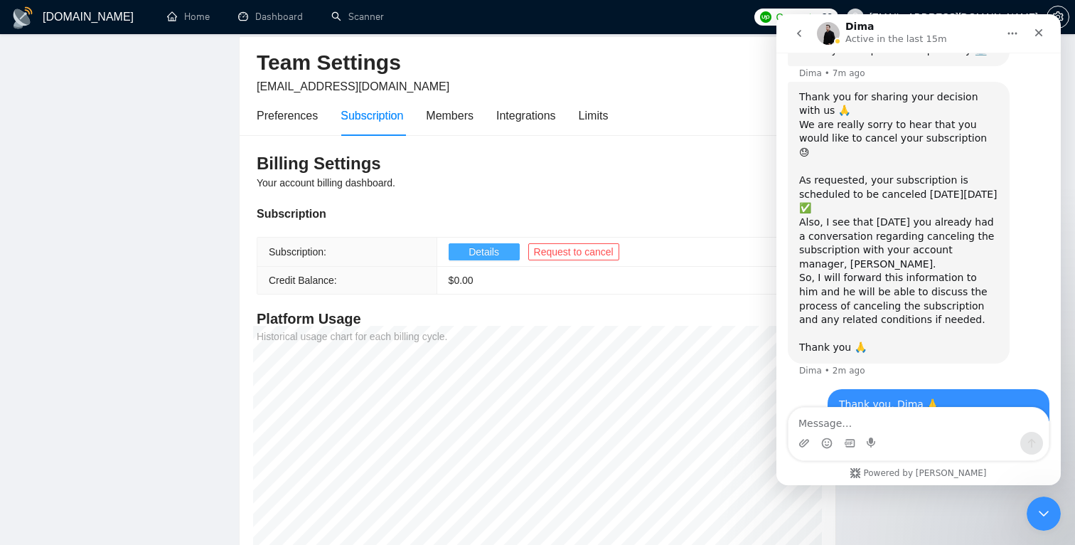
scroll to position [63, 0]
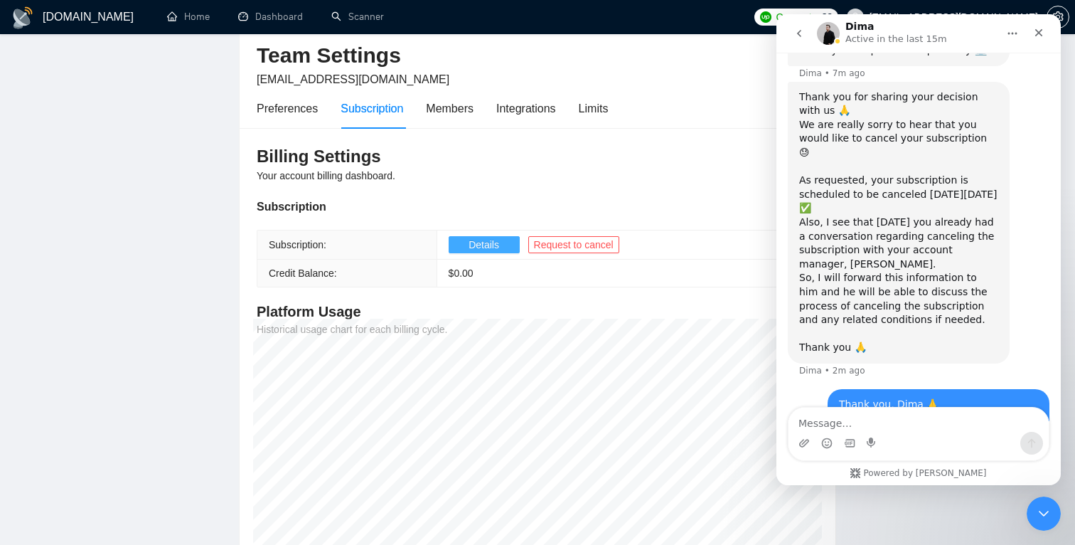
click at [487, 247] on span "Details" at bounding box center [484, 245] width 31 height 16
